Goal: Task Accomplishment & Management: Manage account settings

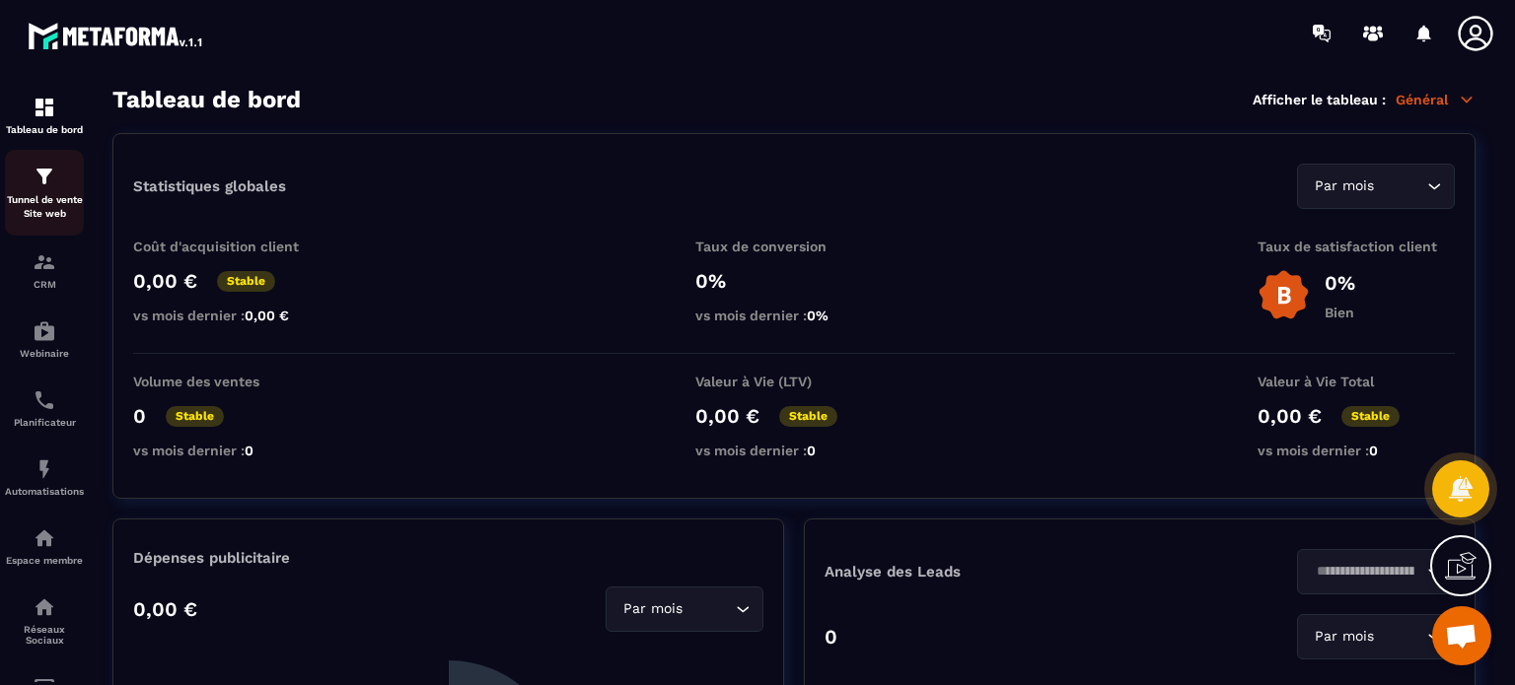
click at [38, 187] on img at bounding box center [45, 177] width 24 height 24
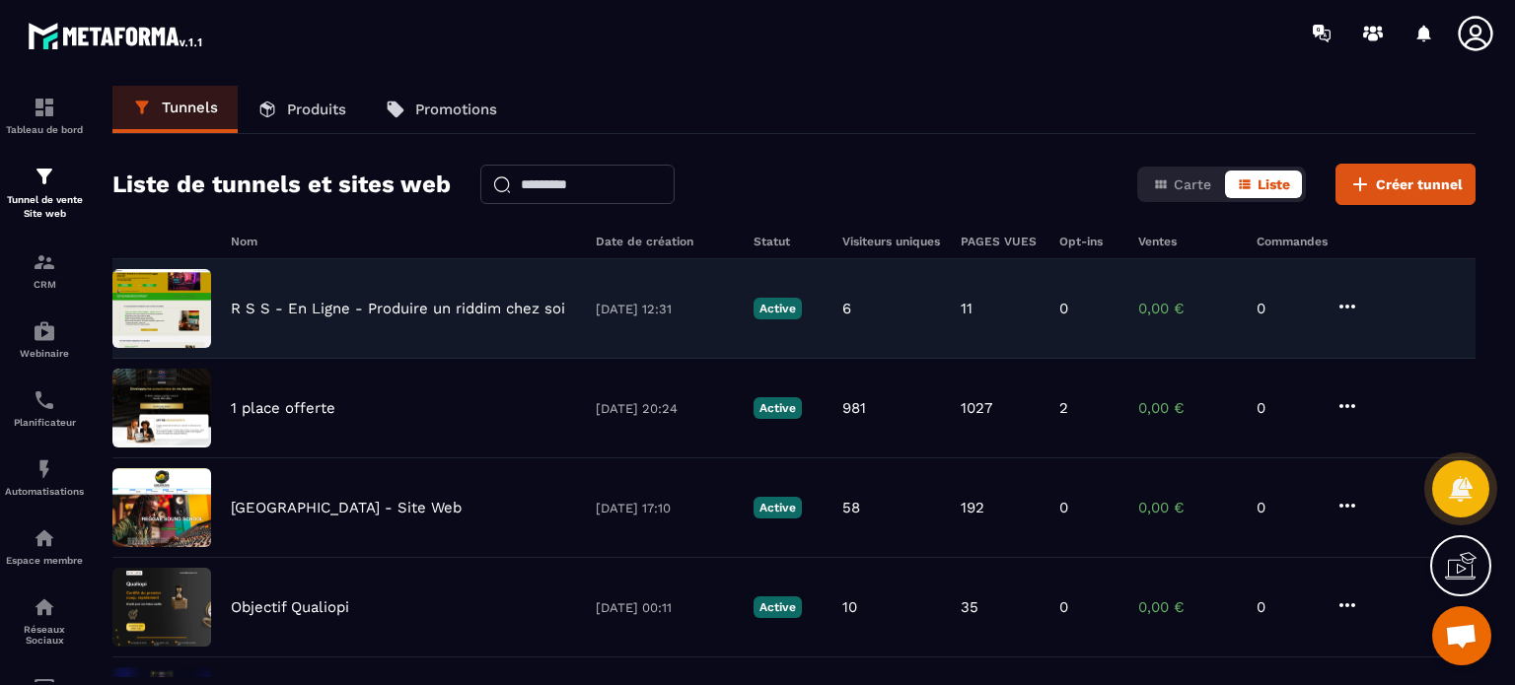
click at [452, 313] on p "R S S - En Ligne - Produire un riddim chez soi" at bounding box center [398, 309] width 334 height 18
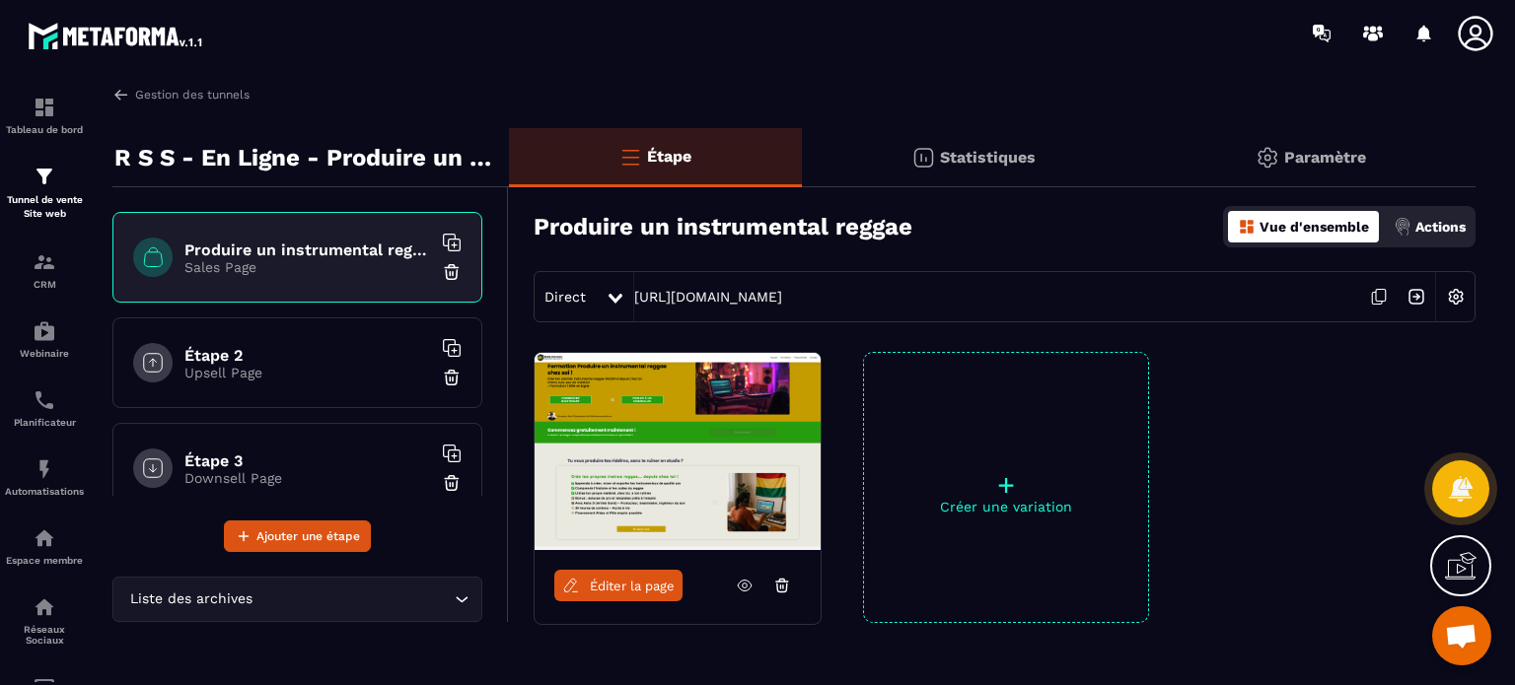
click at [1449, 230] on p "Actions" at bounding box center [1440, 227] width 50 height 16
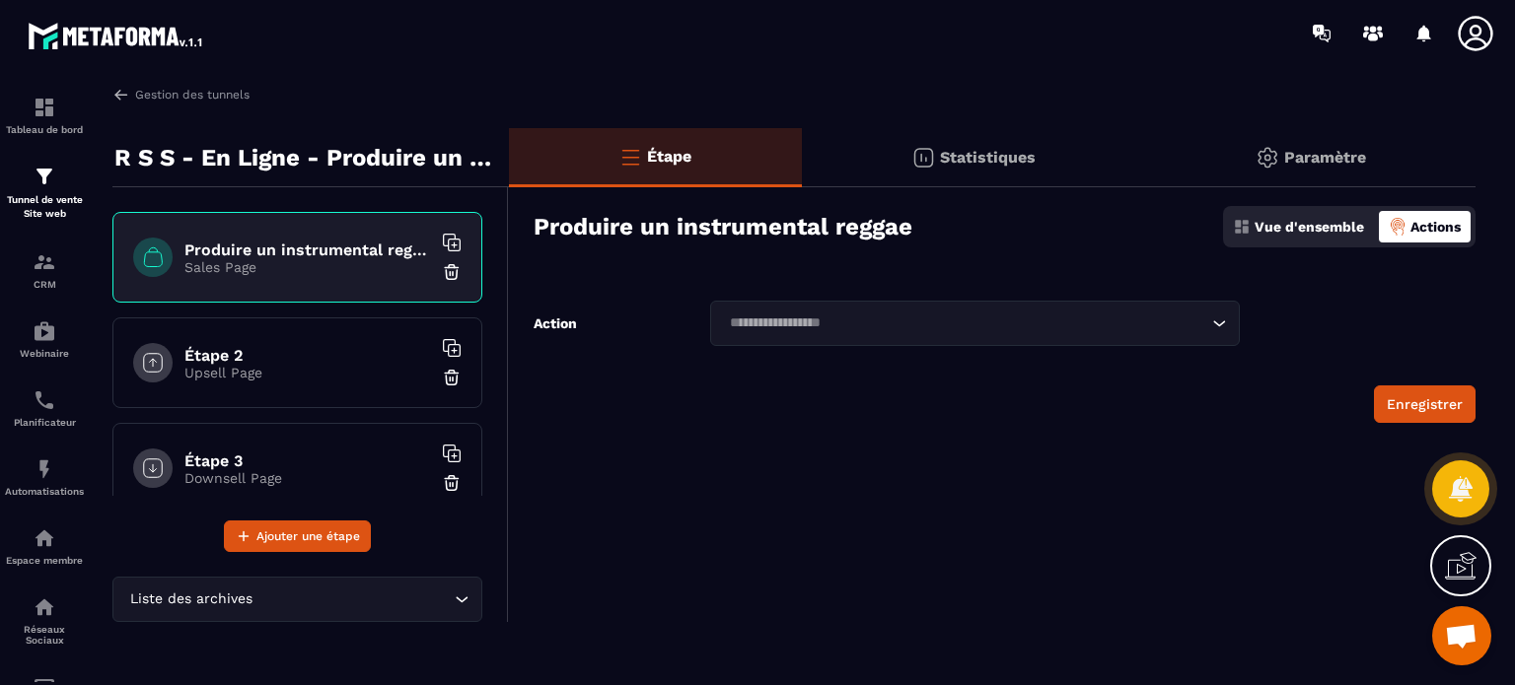
click at [1306, 166] on p "Paramètre" at bounding box center [1325, 157] width 82 height 19
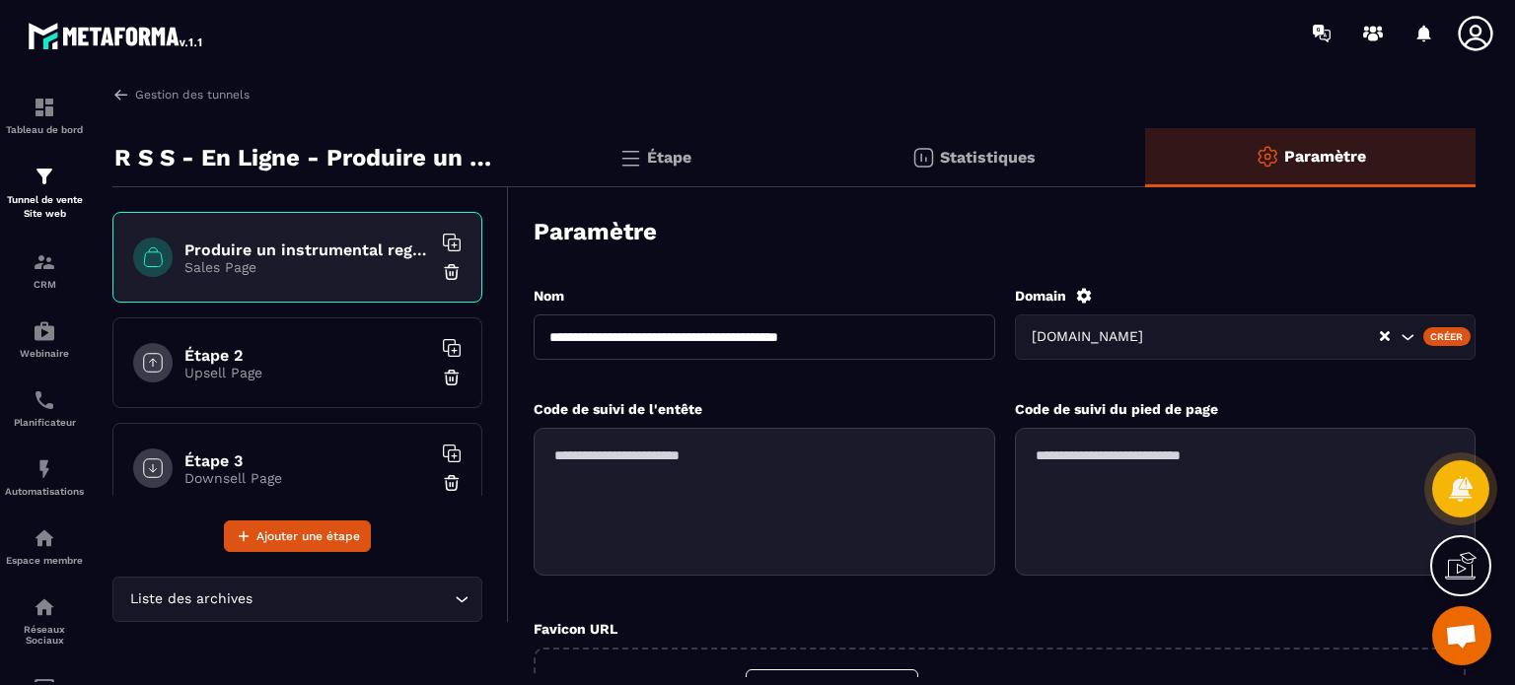
click at [1086, 296] on icon at bounding box center [1083, 295] width 15 height 15
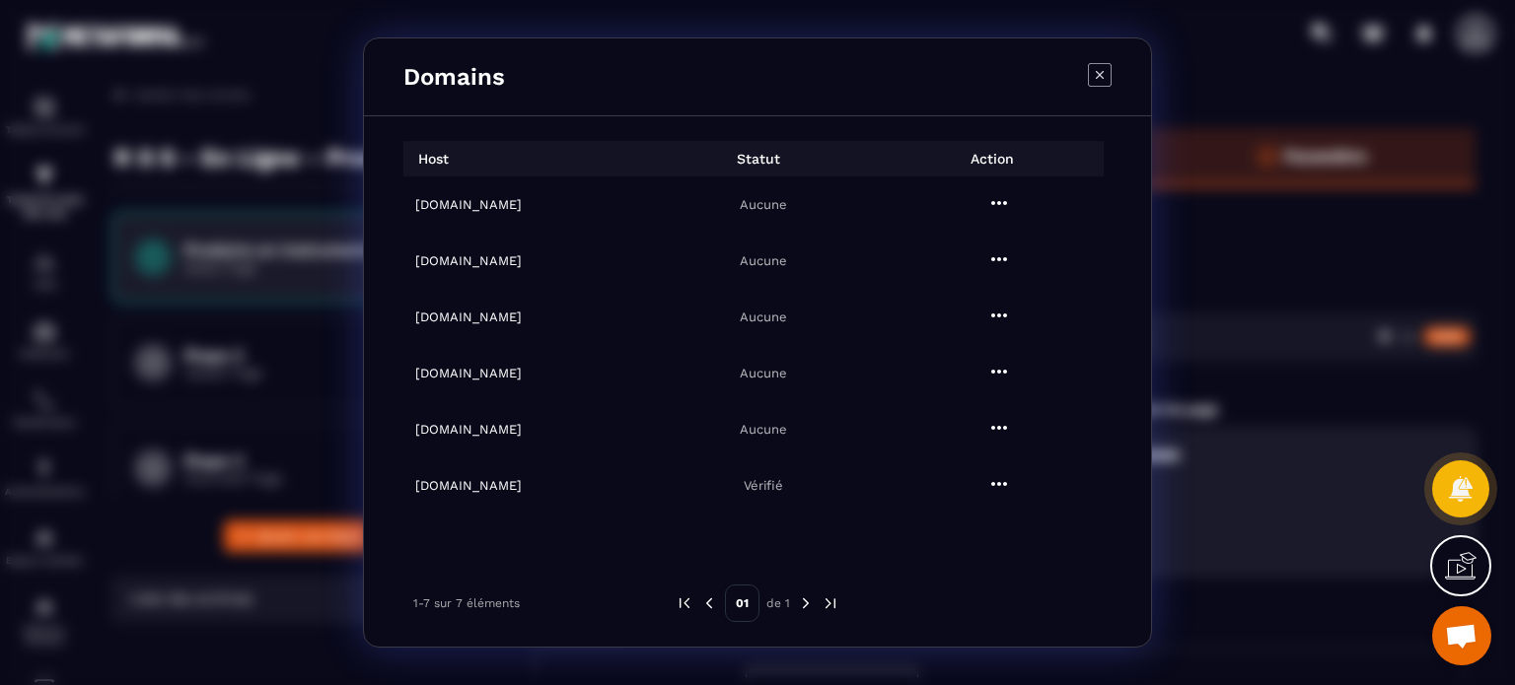
click at [480, 431] on h6 "[DOMAIN_NAME]" at bounding box center [527, 429] width 224 height 15
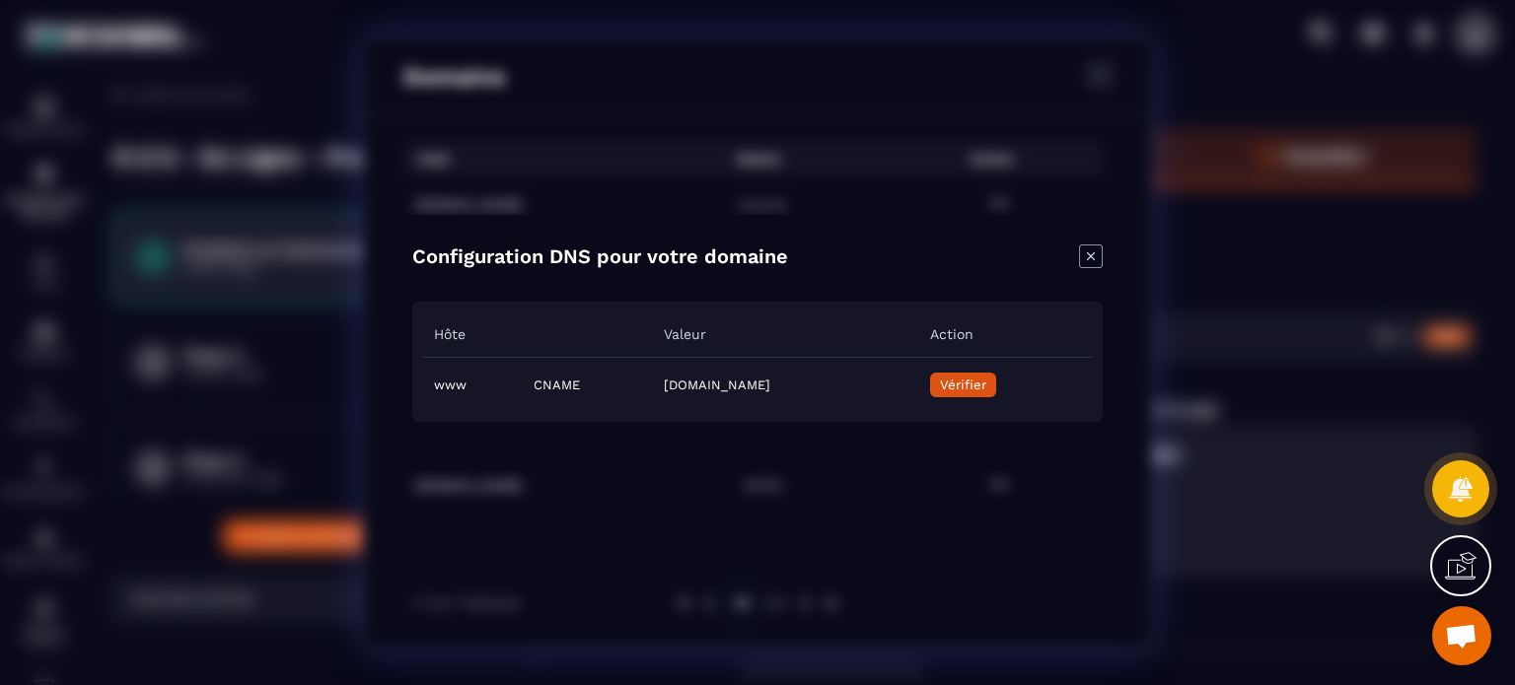
click at [986, 379] on span "Vérifier" at bounding box center [963, 385] width 46 height 15
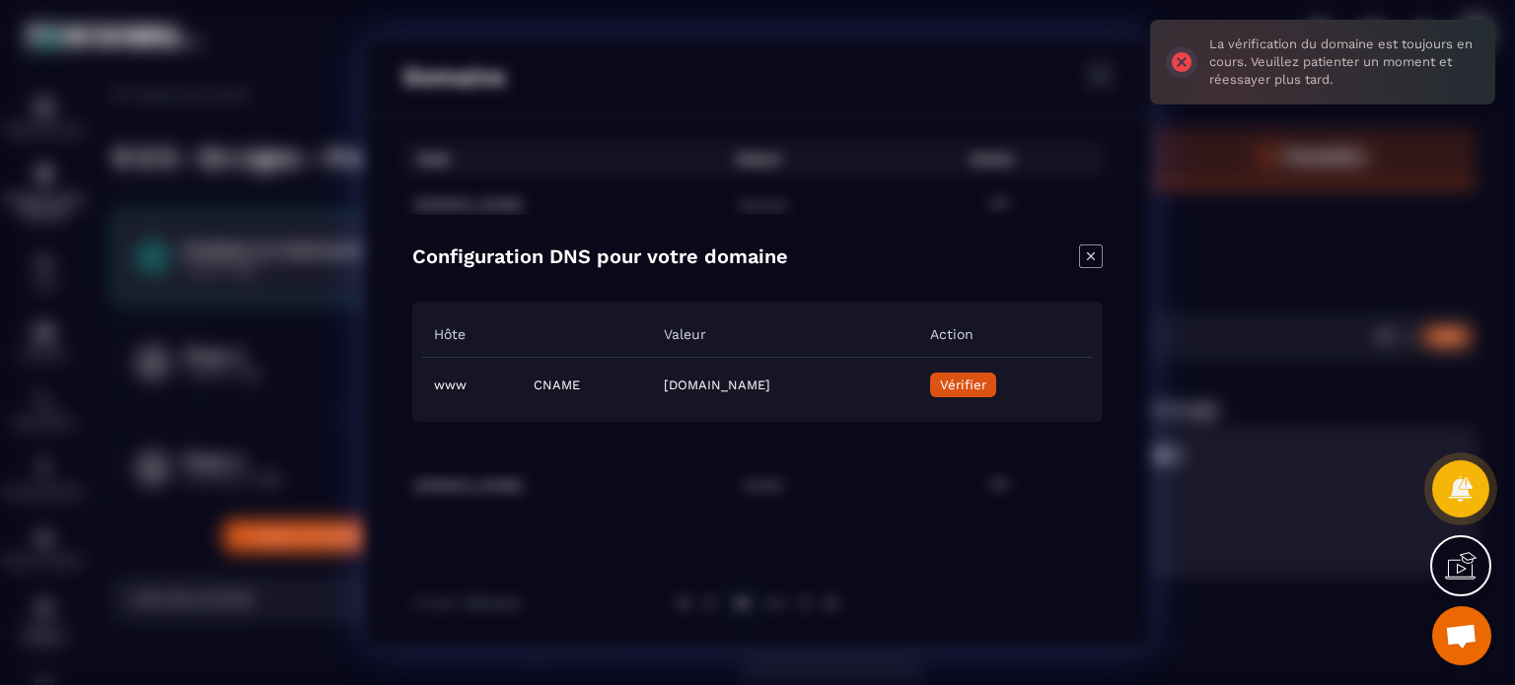
click at [1095, 255] on icon "Close modal" at bounding box center [1091, 257] width 24 height 24
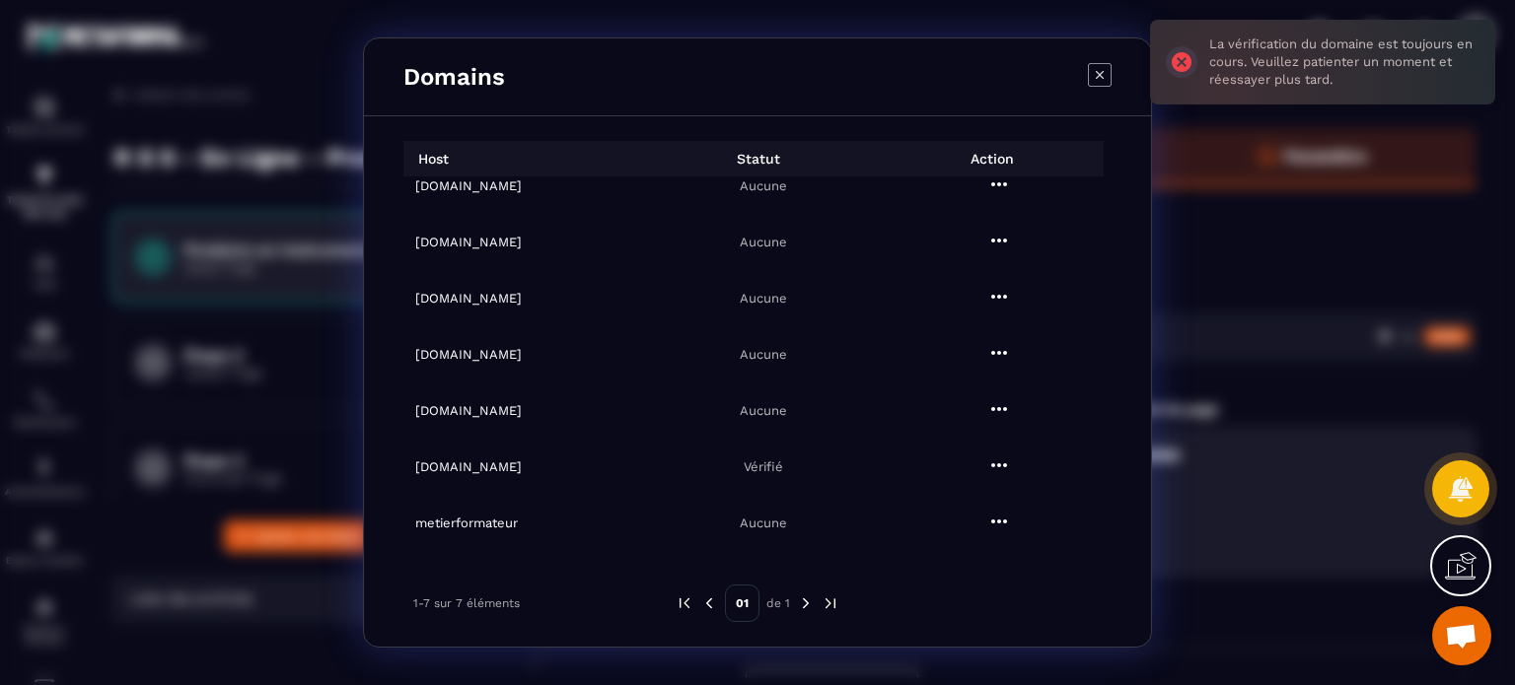
scroll to position [36, 0]
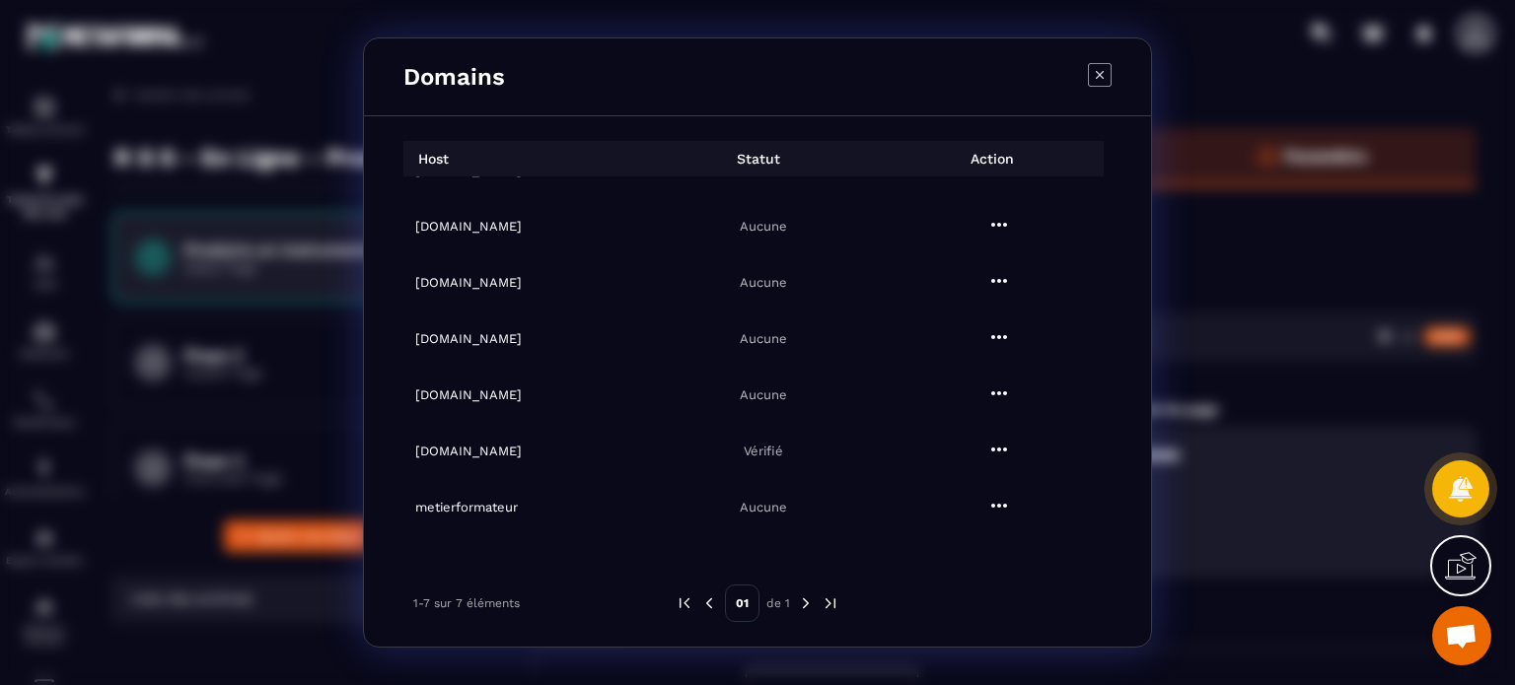
click at [471, 511] on h6 "metierformateur" at bounding box center [527, 507] width 224 height 15
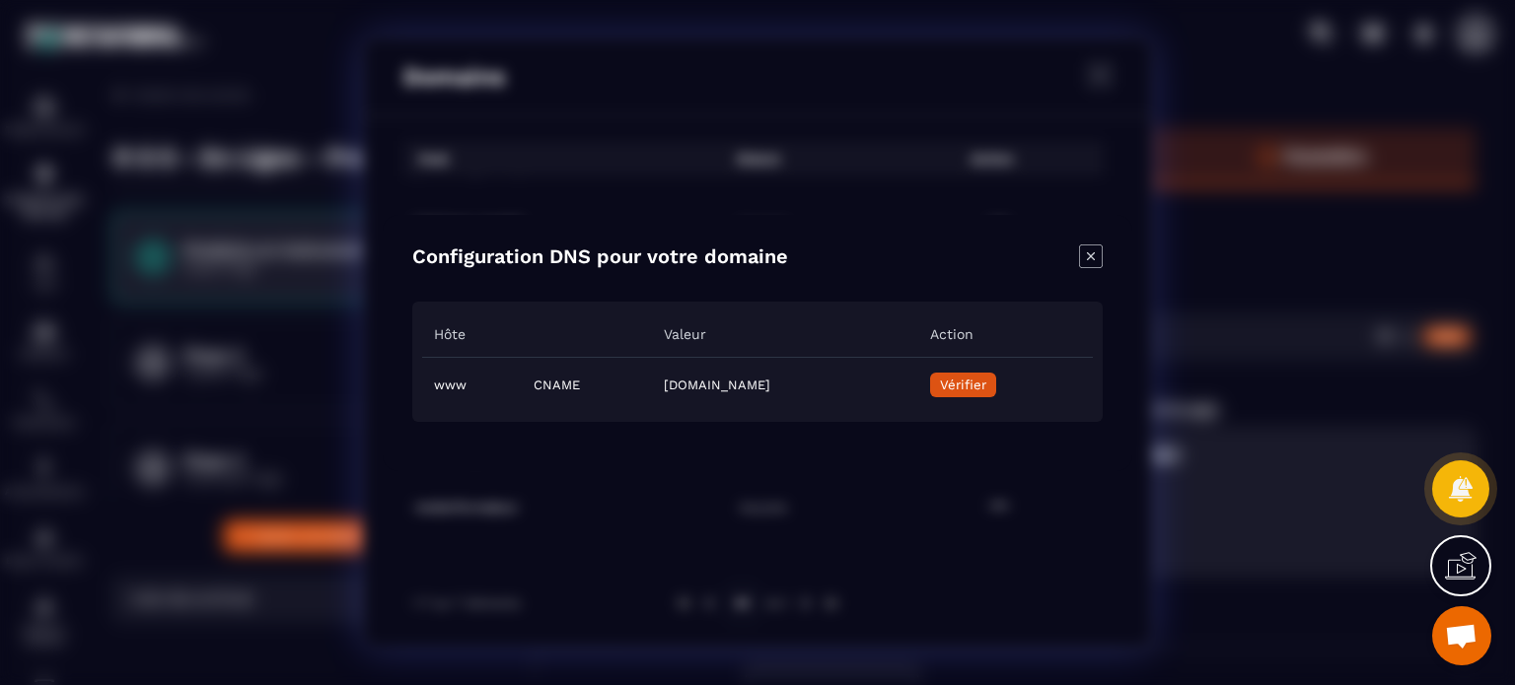
click at [1093, 246] on icon "Close modal" at bounding box center [1091, 257] width 24 height 24
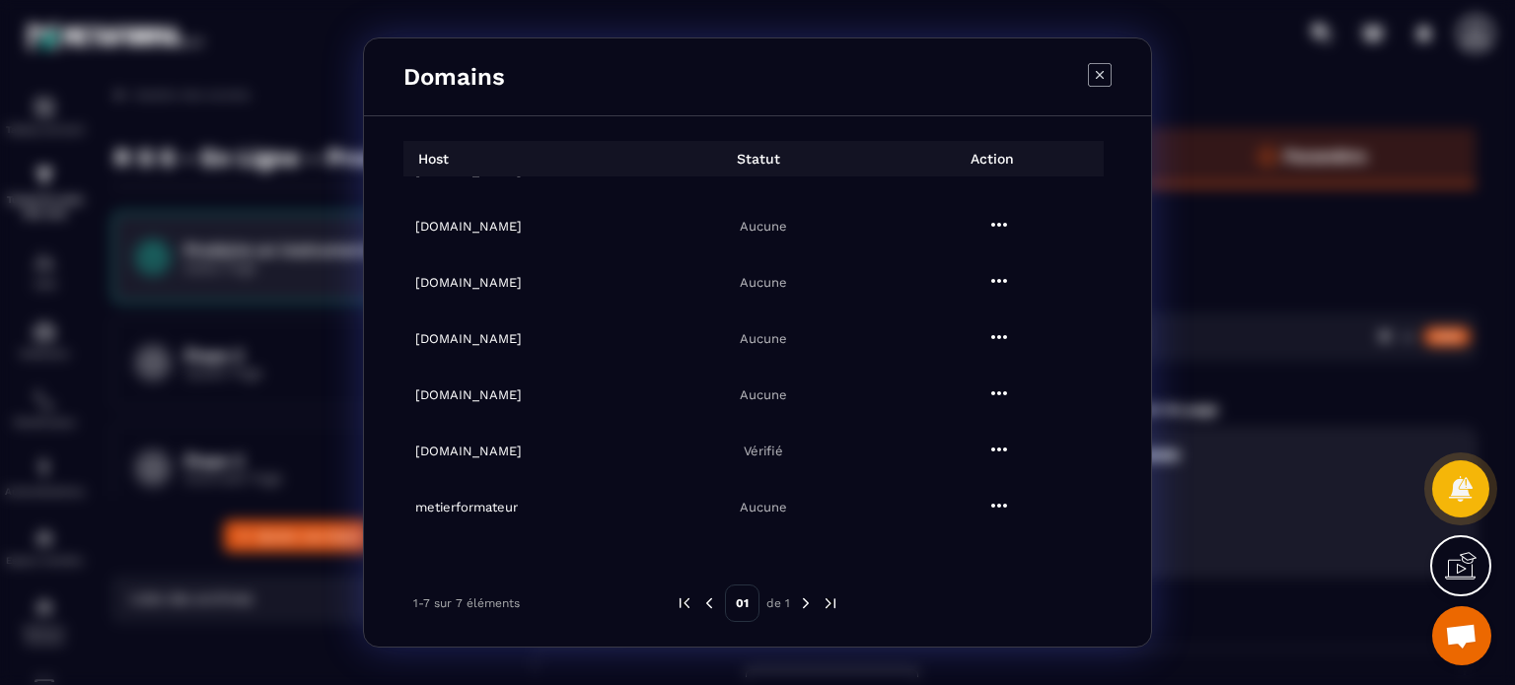
click at [1095, 82] on icon "Modal window" at bounding box center [1100, 75] width 24 height 24
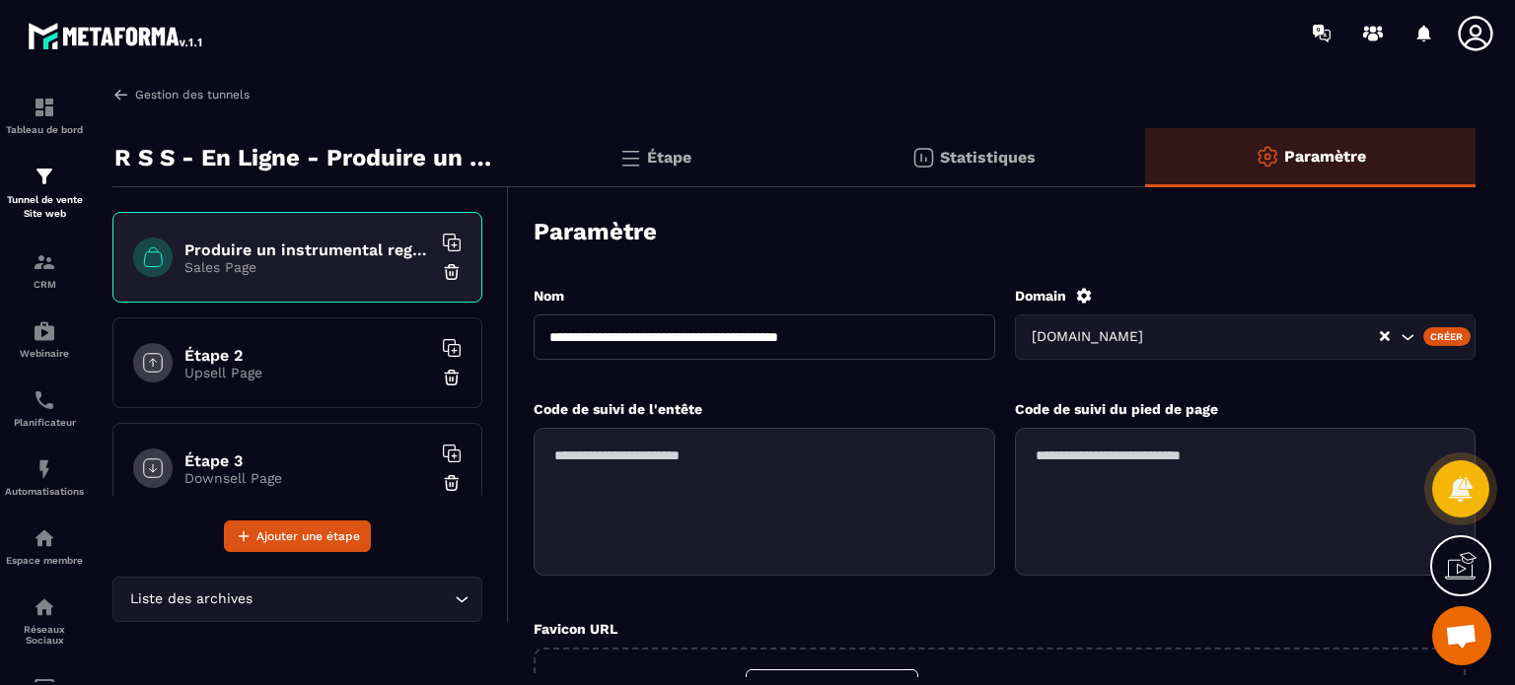
click at [125, 98] on img at bounding box center [121, 95] width 18 height 18
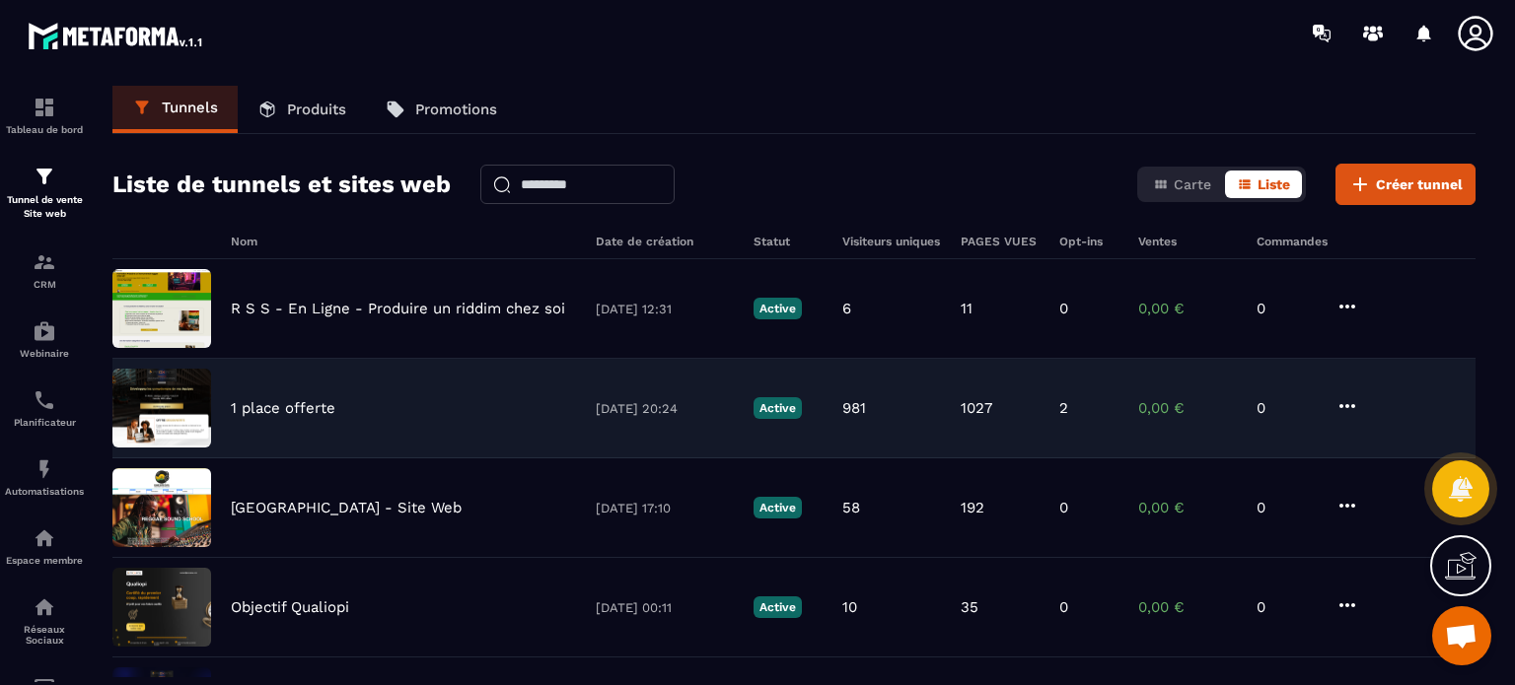
click at [308, 409] on p "1 place offerte" at bounding box center [283, 408] width 105 height 18
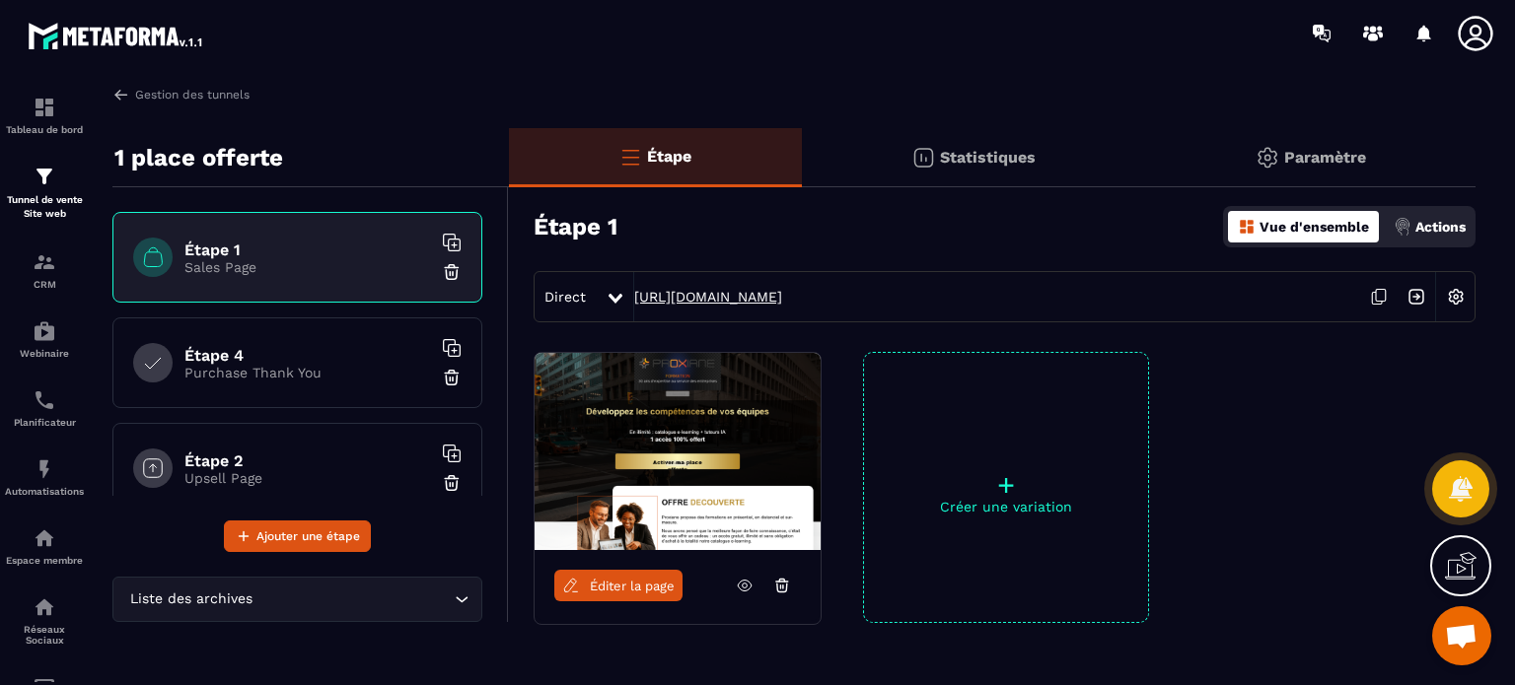
click at [782, 298] on link "[URL][DOMAIN_NAME]" at bounding box center [708, 297] width 148 height 16
click at [1311, 162] on p "Paramètre" at bounding box center [1325, 157] width 82 height 19
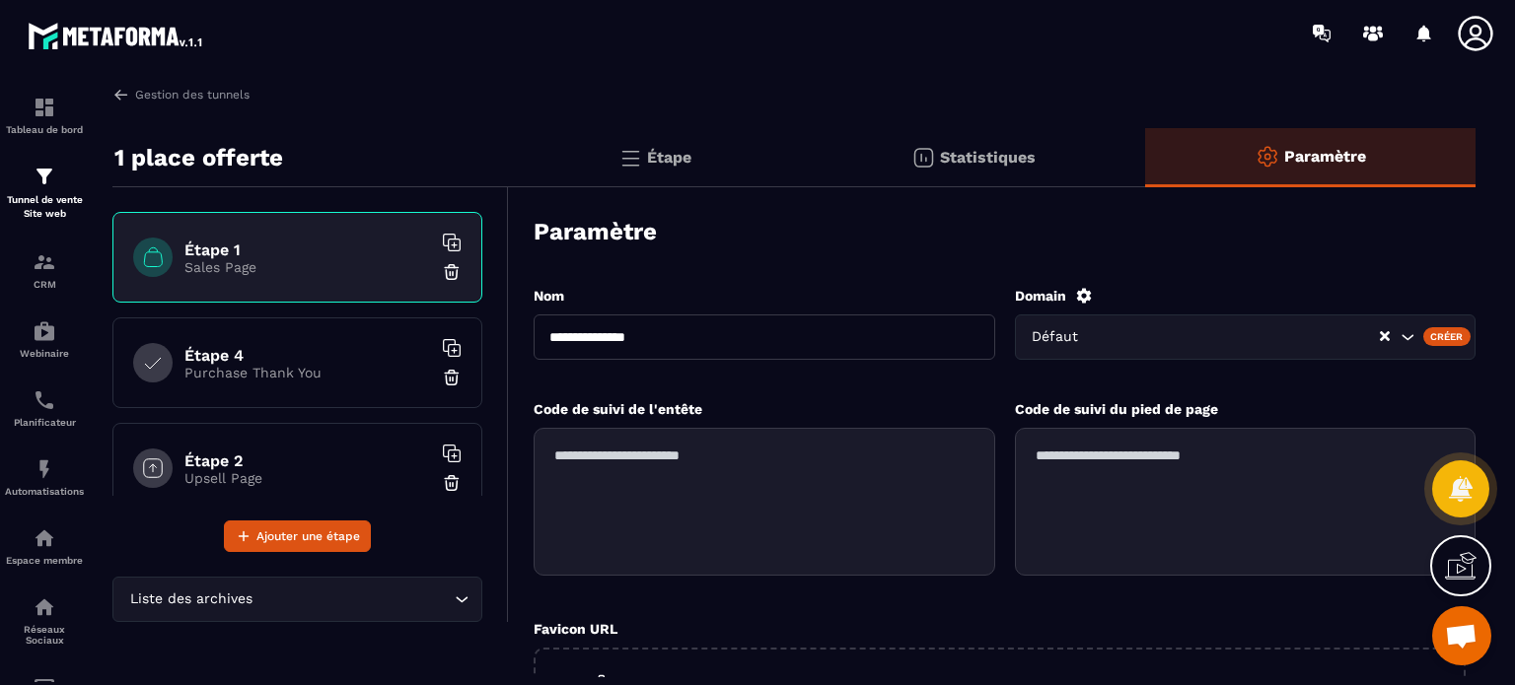
click at [1081, 297] on icon at bounding box center [1083, 295] width 15 height 15
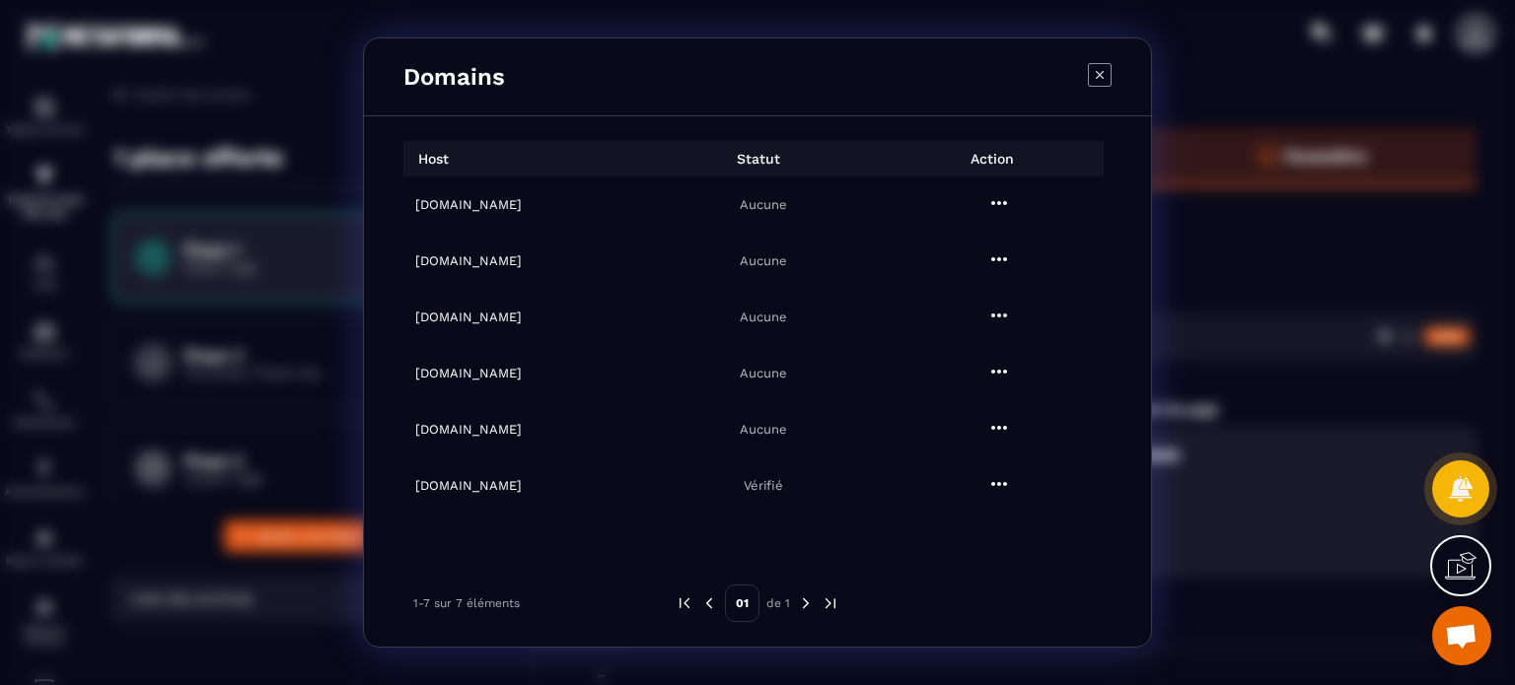
click at [1107, 70] on icon "Modal window" at bounding box center [1100, 75] width 24 height 24
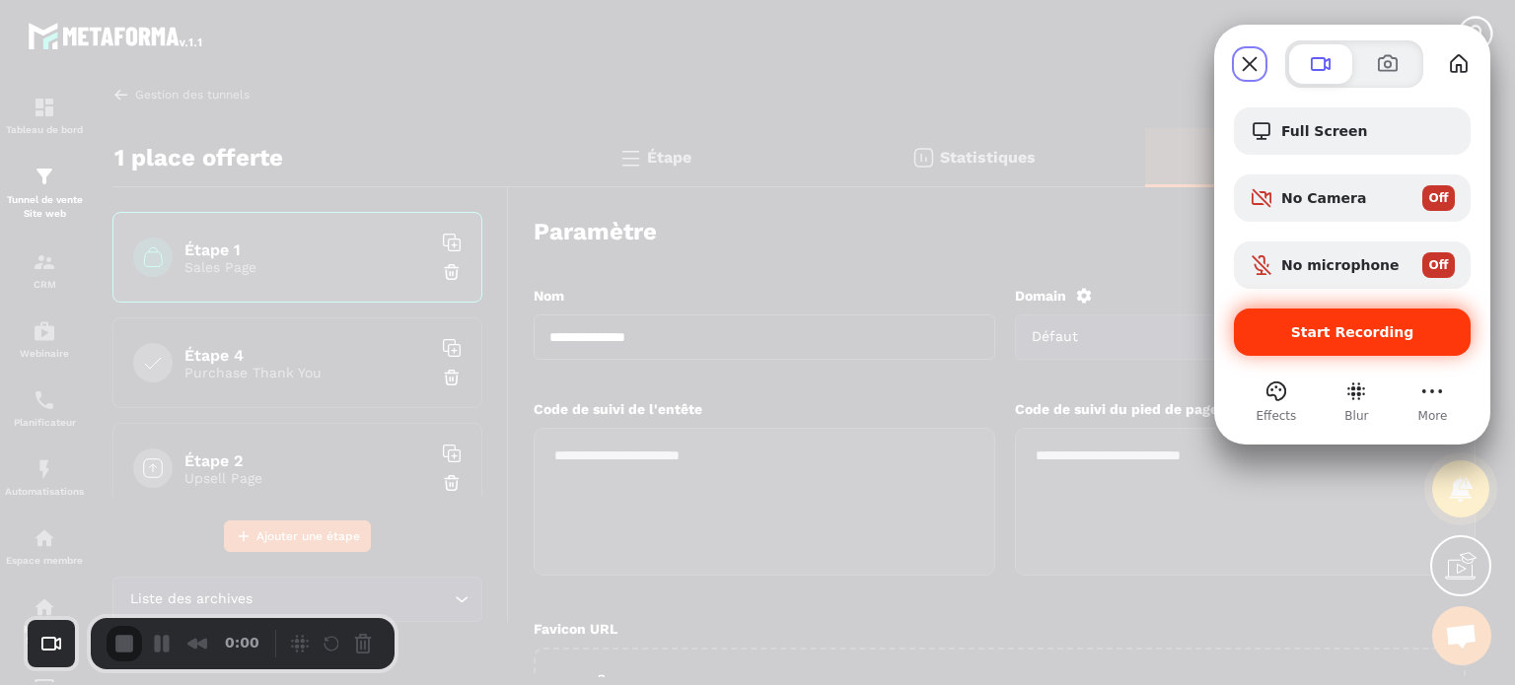
click at [1330, 317] on div "Start Recording" at bounding box center [1352, 332] width 237 height 47
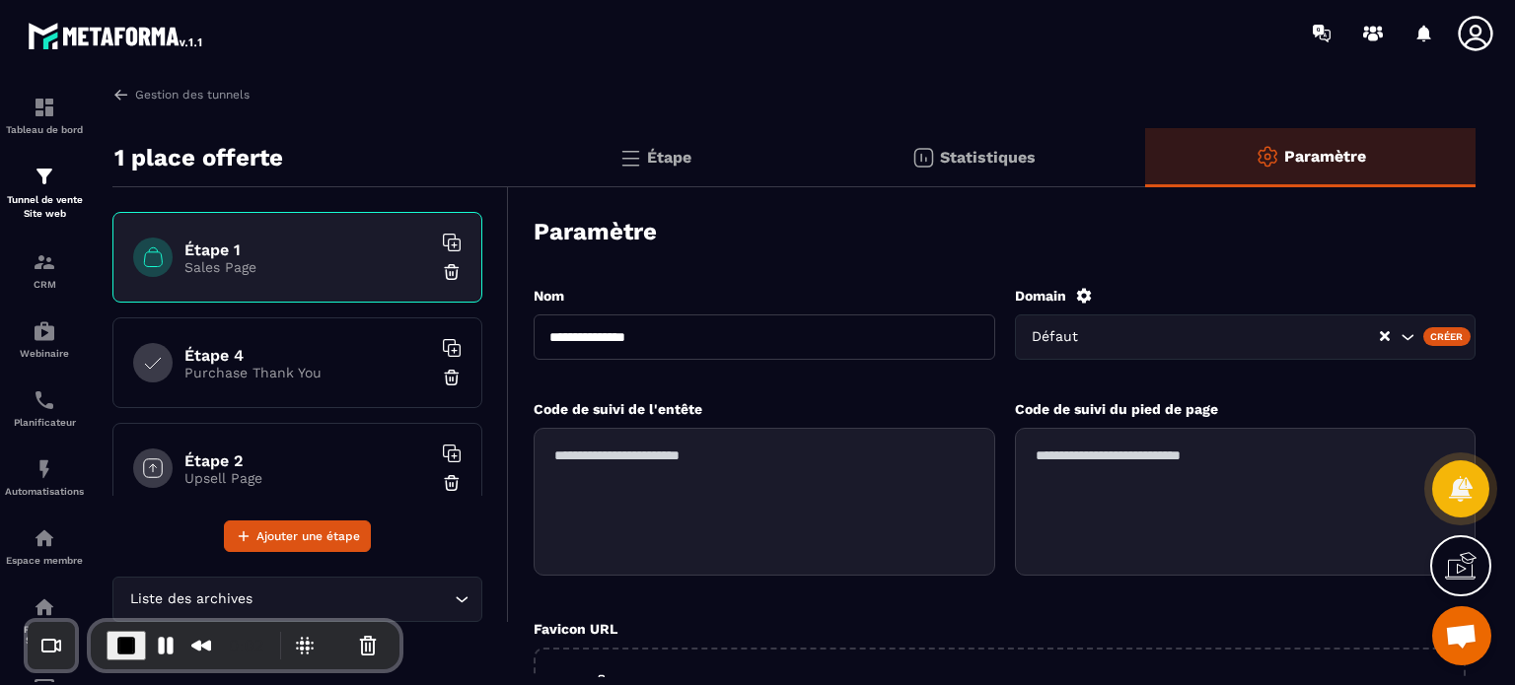
click at [1088, 289] on icon at bounding box center [1084, 296] width 18 height 18
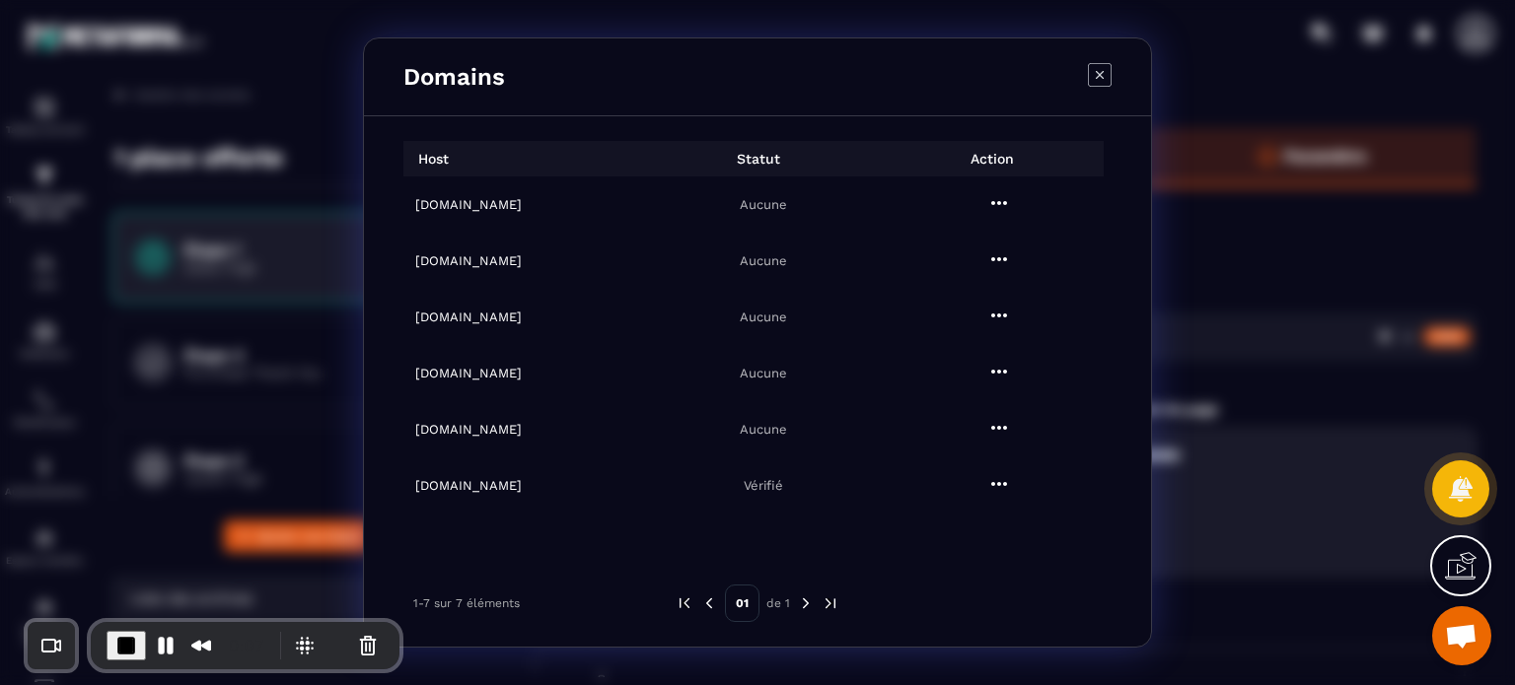
click at [467, 204] on h6 "[DOMAIN_NAME]" at bounding box center [527, 204] width 224 height 15
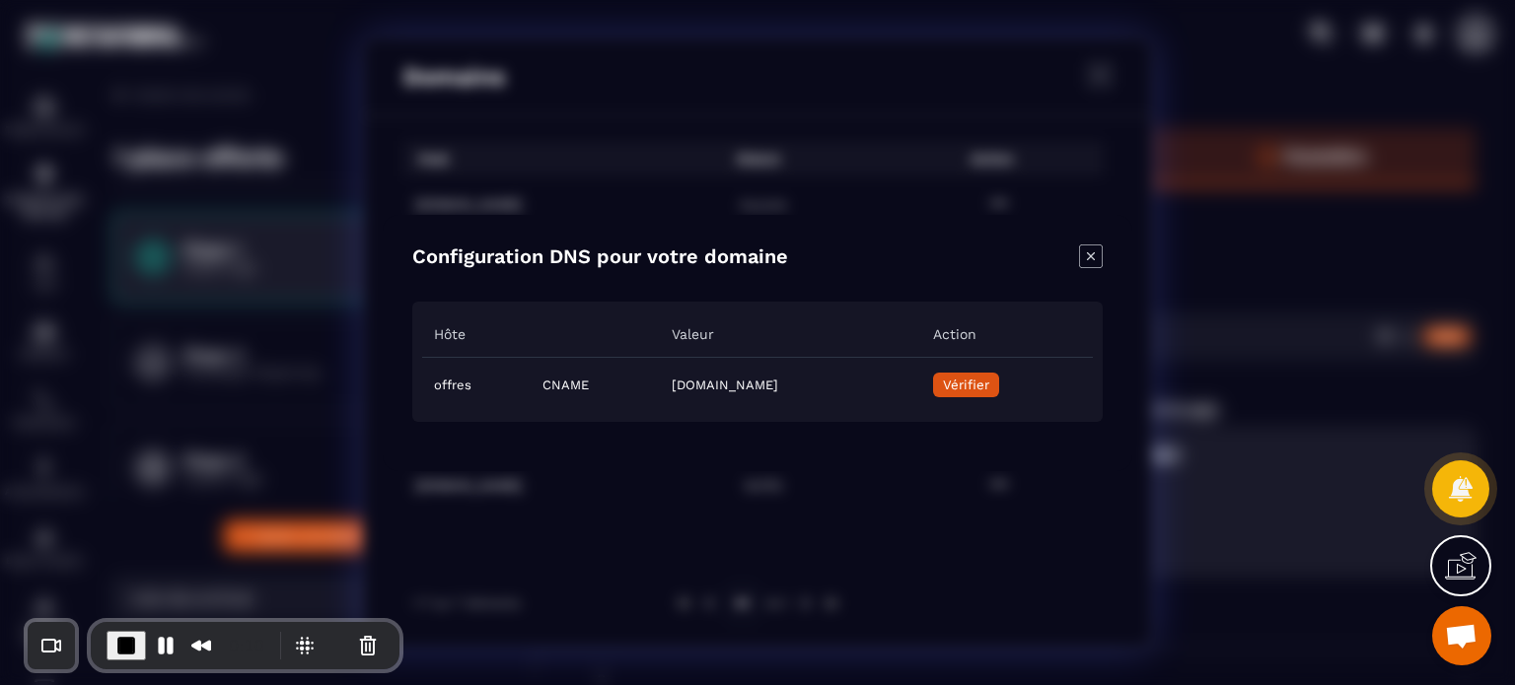
drag, startPoint x: 940, startPoint y: 390, endPoint x: 560, endPoint y: 391, distance: 379.7
click at [660, 391] on td "[DOMAIN_NAME]" at bounding box center [790, 384] width 261 height 55
copy td "[DOMAIN_NAME]"
drag, startPoint x: 472, startPoint y: 386, endPoint x: 425, endPoint y: 393, distance: 47.8
click at [425, 393] on td "offres" at bounding box center [476, 384] width 108 height 55
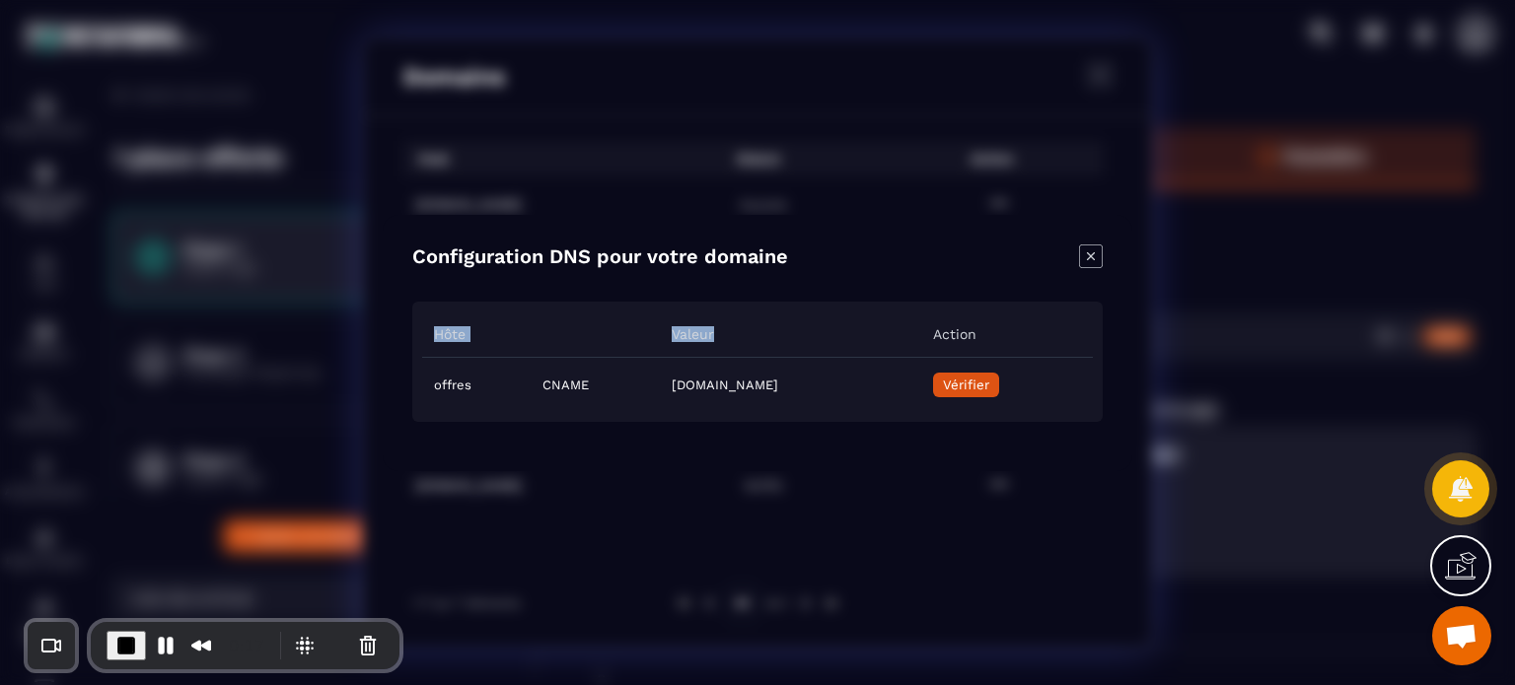
drag, startPoint x: 631, startPoint y: 329, endPoint x: 426, endPoint y: 337, distance: 205.3
click at [426, 337] on tr "Hôte Valeur Action" at bounding box center [757, 335] width 671 height 46
click at [124, 641] on span "End Recording" at bounding box center [126, 646] width 24 height 24
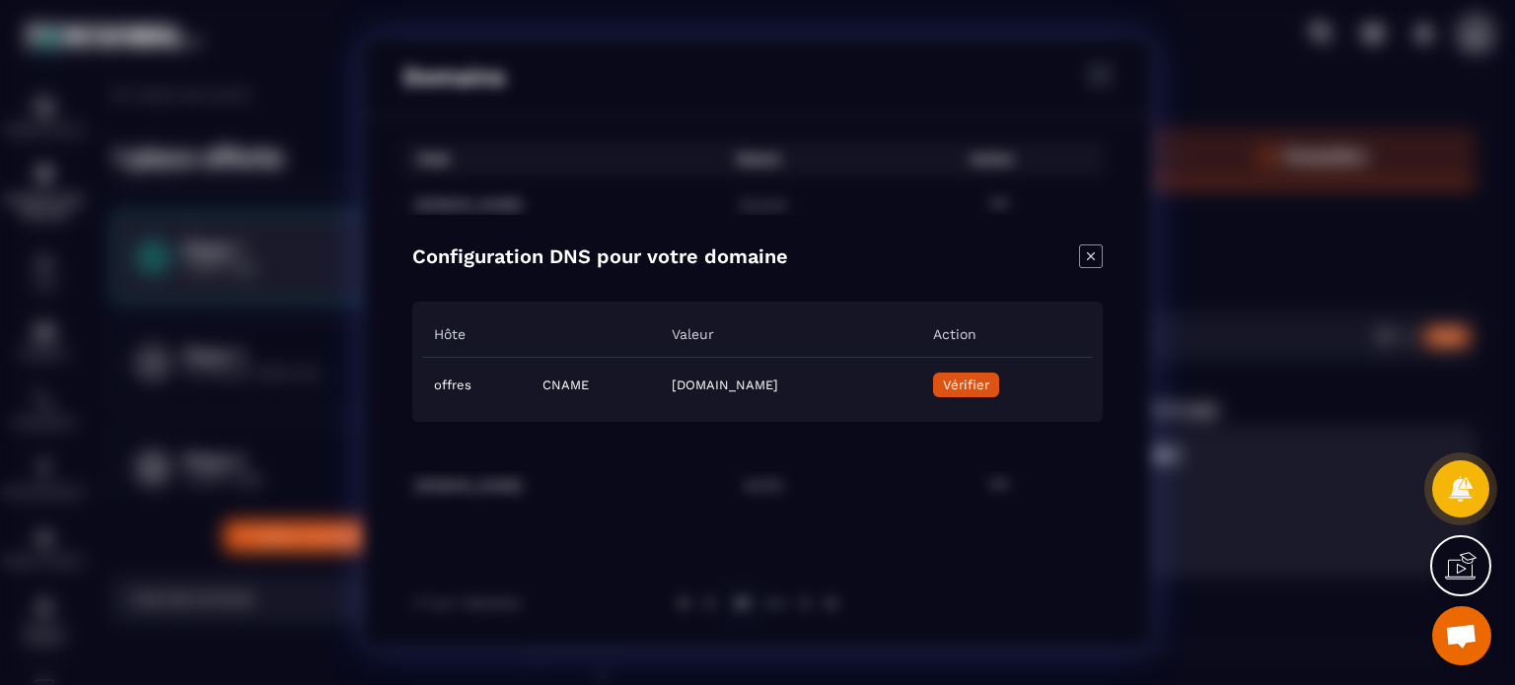
click at [1085, 255] on icon "Close modal" at bounding box center [1091, 257] width 24 height 24
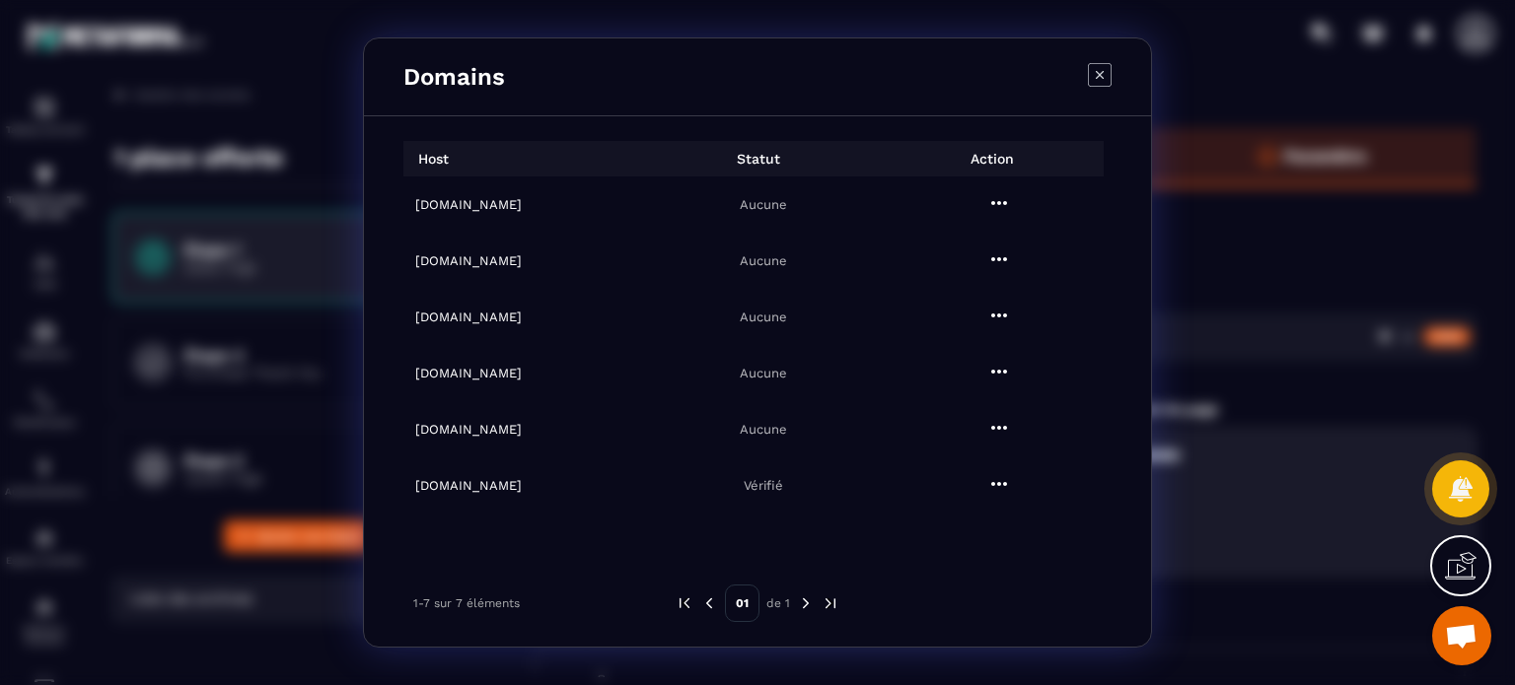
click at [1091, 69] on icon "Modal window" at bounding box center [1100, 75] width 24 height 24
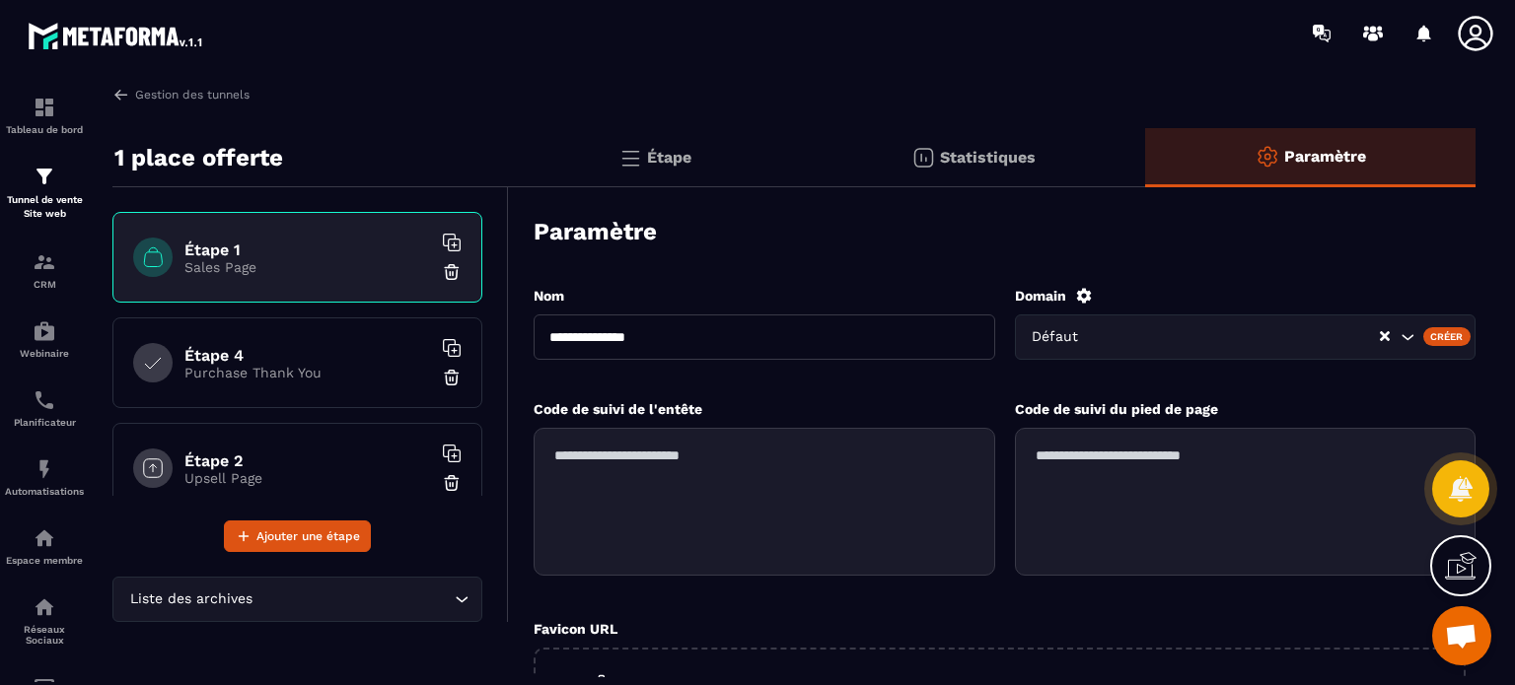
click at [1459, 39] on icon at bounding box center [1475, 33] width 39 height 39
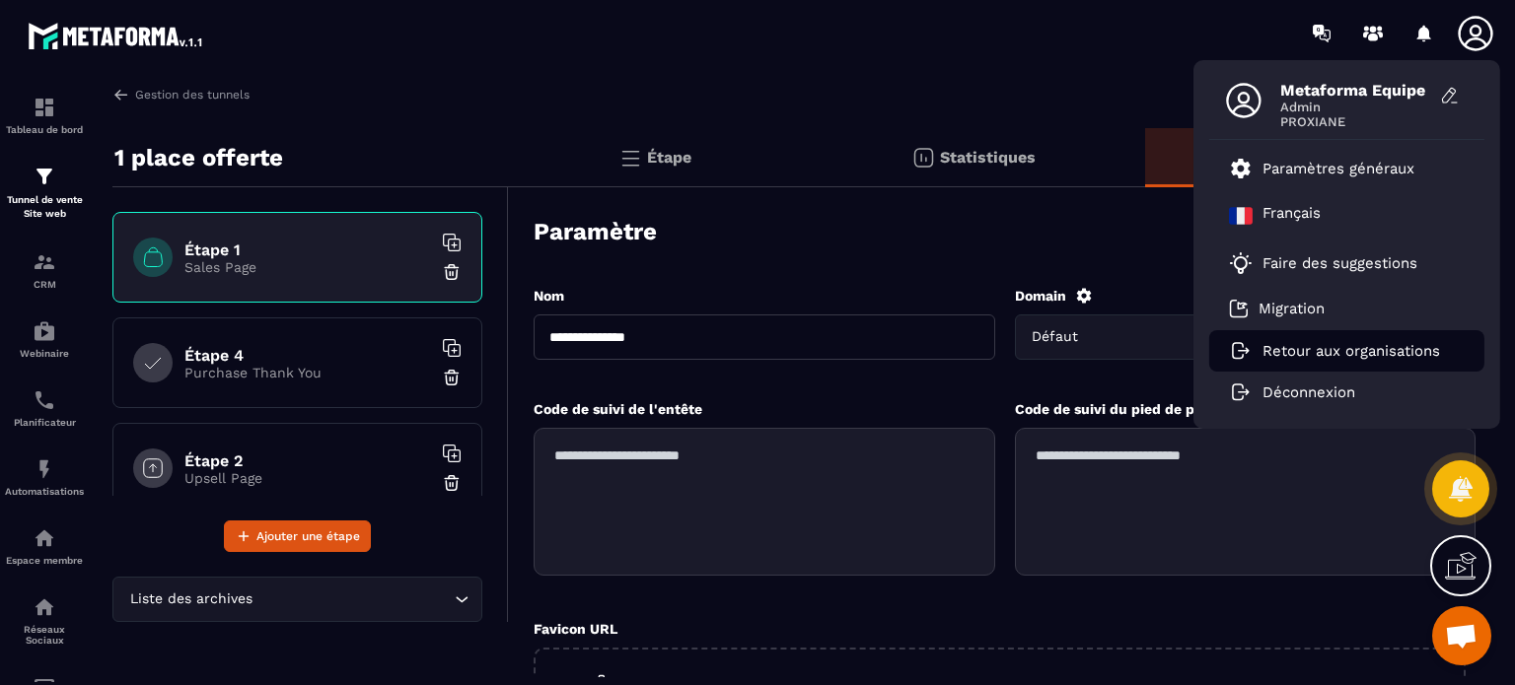
click at [1339, 354] on p "Retour aux organisations" at bounding box center [1351, 351] width 178 height 18
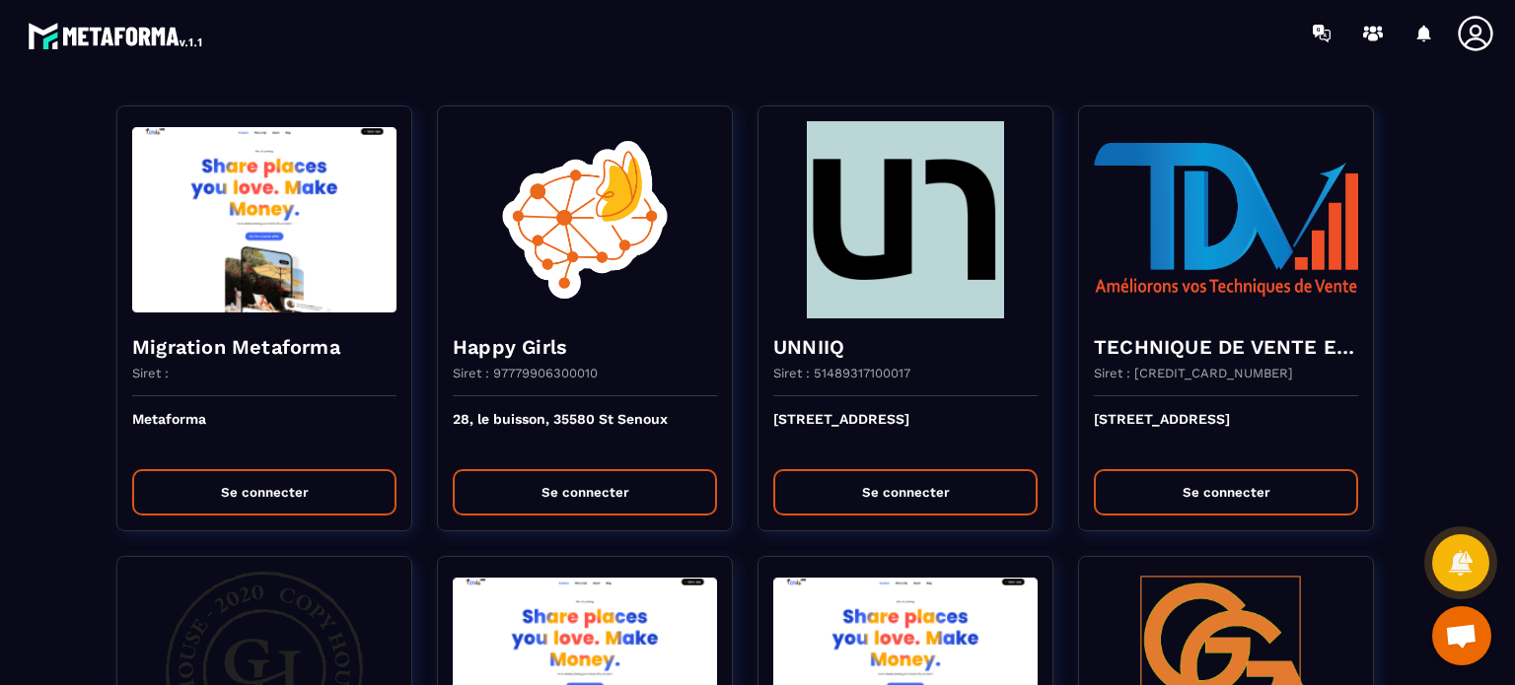
click at [924, 35] on div at bounding box center [873, 33] width 1283 height 66
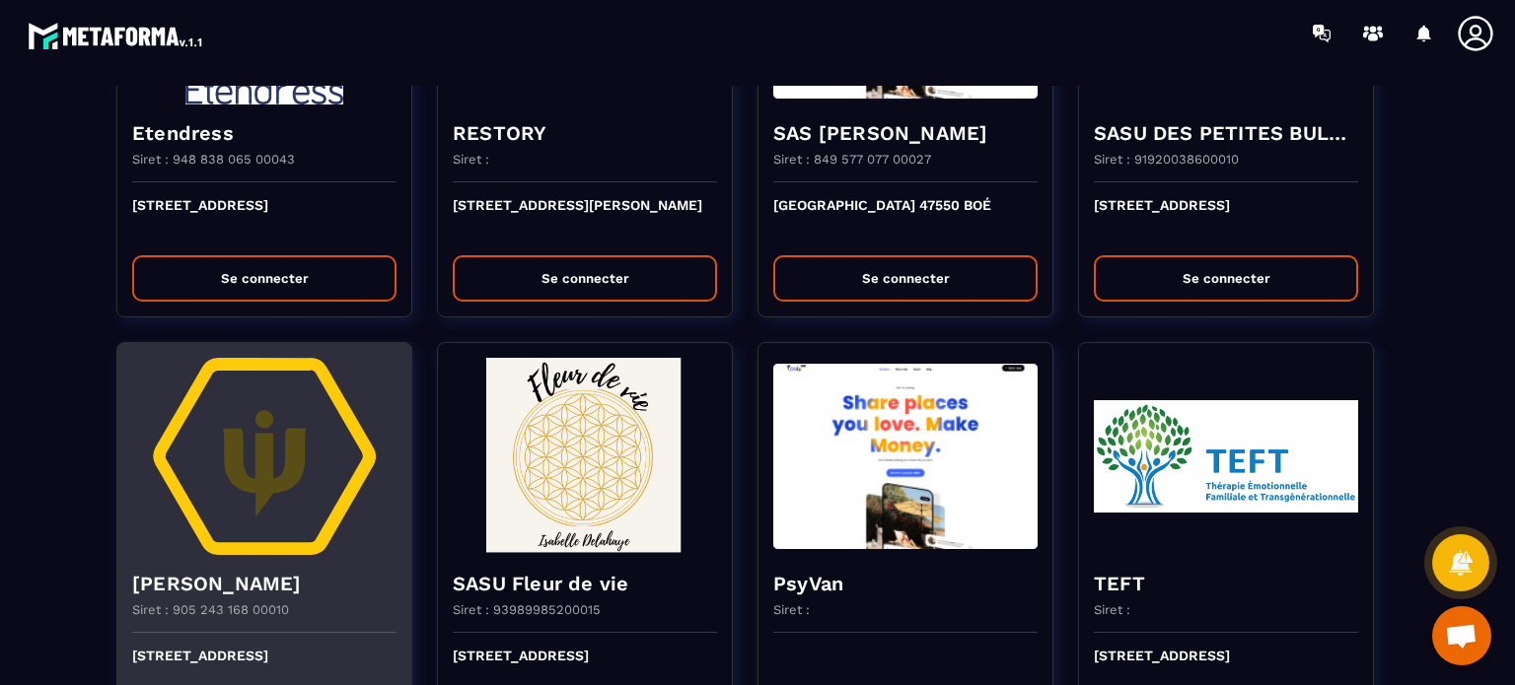
scroll to position [3353, 0]
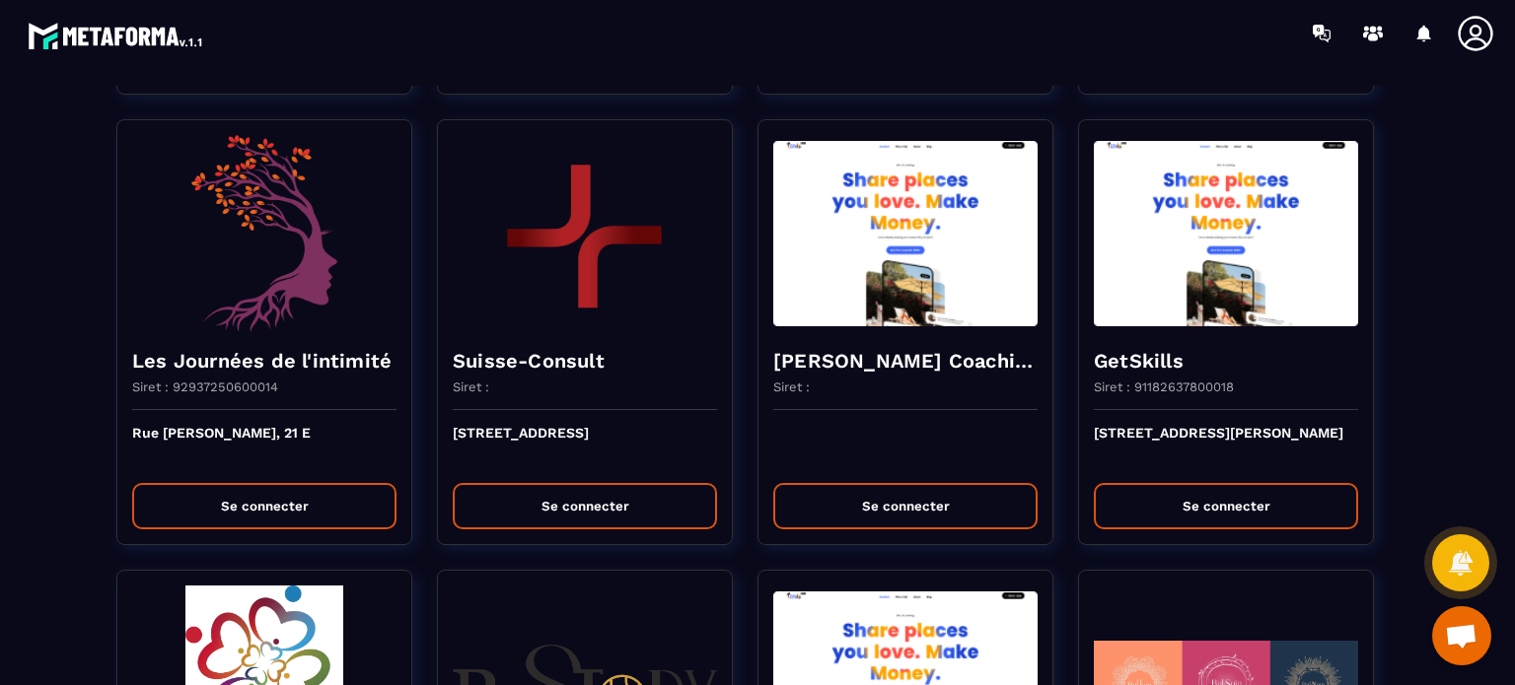
scroll to position [2683, 0]
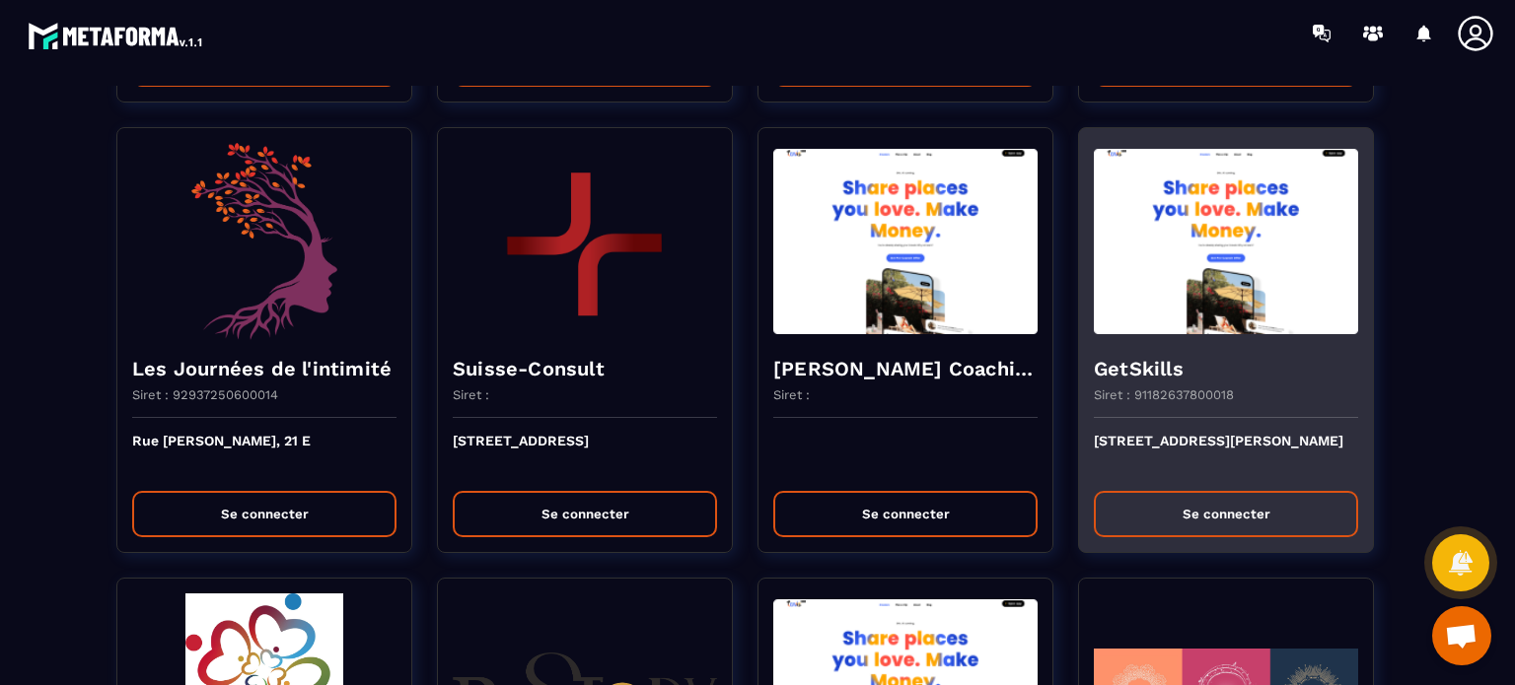
click at [1175, 500] on button "Se connecter" at bounding box center [1226, 514] width 264 height 46
